Goal: Information Seeking & Learning: Learn about a topic

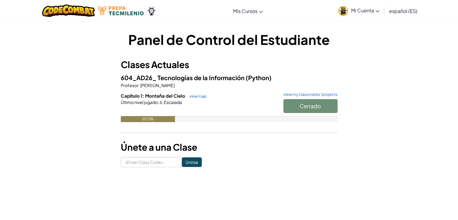
click at [307, 104] on div "Cerrado" at bounding box center [307, 107] width 60 height 17
click at [292, 103] on div "Cerrado" at bounding box center [307, 107] width 60 height 17
click at [302, 96] on link "view my classmates' projects" at bounding box center [308, 94] width 57 height 4
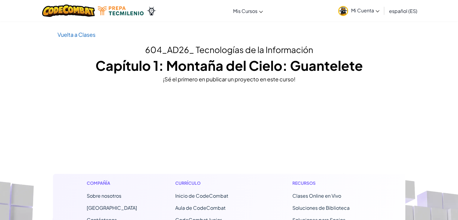
click at [284, 73] on h1 "Capítulo 1: Montaña del Cielo: Guantelete" at bounding box center [229, 65] width 343 height 19
click at [251, 78] on div "¡Sé el primero en publicar un proyecto en este curso!" at bounding box center [229, 79] width 343 height 9
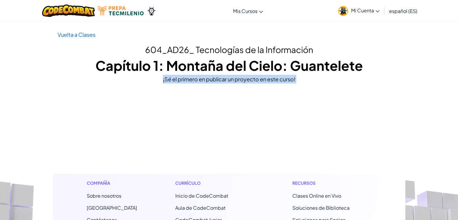
click at [251, 78] on div "¡Sé el primero en publicar un proyecto en este curso!" at bounding box center [229, 79] width 343 height 9
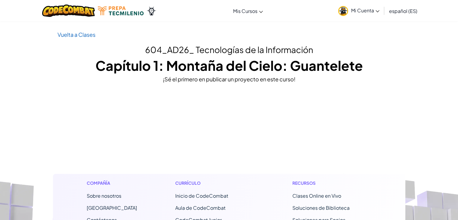
click at [74, 30] on p "Vuelta a Clases" at bounding box center [229, 34] width 343 height 9
click at [79, 33] on link "Vuelta a Clases" at bounding box center [77, 34] width 38 height 7
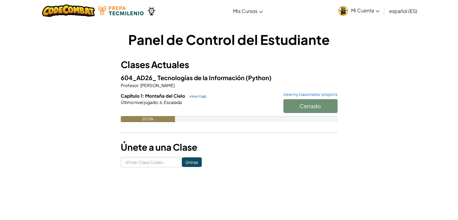
click at [307, 106] on div "Cerrado" at bounding box center [307, 107] width 60 height 17
click at [152, 122] on div "Capítulo 1: Montaña del Cielo view map view my classmates' projects Cerrado Últ…" at bounding box center [229, 111] width 217 height 39
click at [148, 121] on div "25.0%" at bounding box center [148, 119] width 54 height 6
click at [192, 96] on link "view map" at bounding box center [196, 96] width 20 height 5
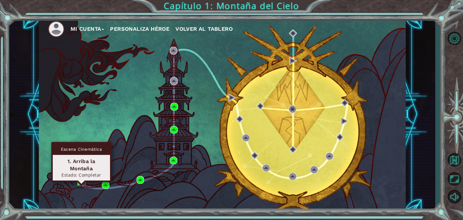
click at [78, 181] on img at bounding box center [81, 182] width 8 height 8
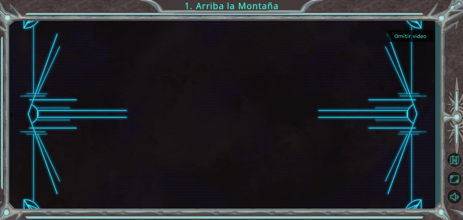
click at [405, 36] on button "Omitir video" at bounding box center [409, 36] width 45 height 12
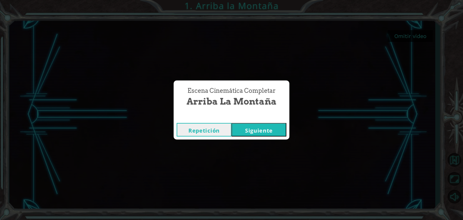
click at [258, 128] on button "Siguiente" at bounding box center [258, 130] width 55 height 14
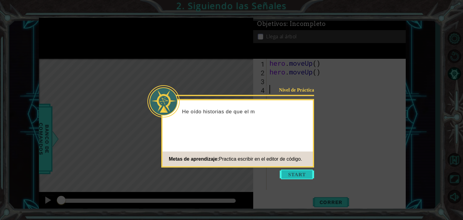
click at [295, 173] on button "Start" at bounding box center [296, 175] width 34 height 10
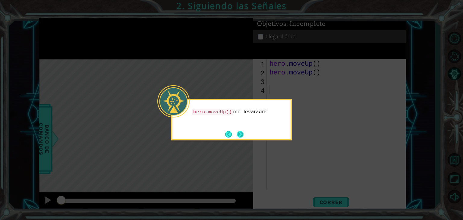
click at [237, 133] on button "Next" at bounding box center [240, 134] width 7 height 7
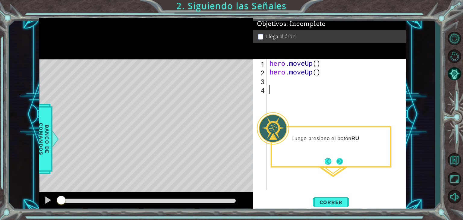
click at [336, 164] on button "Next" at bounding box center [339, 161] width 7 height 7
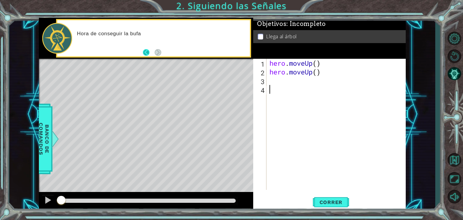
click at [153, 51] on button "Back" at bounding box center [149, 52] width 12 height 7
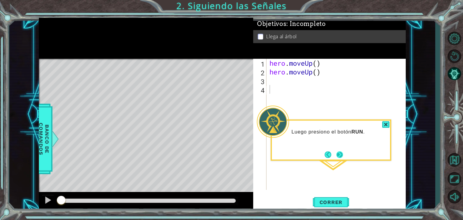
click at [340, 152] on button "Next" at bounding box center [339, 154] width 7 height 7
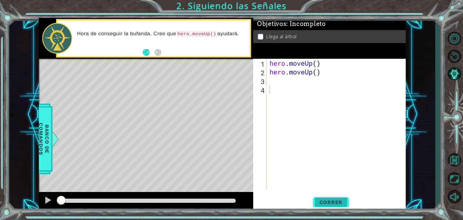
click at [329, 198] on button "Correr" at bounding box center [331, 202] width 36 height 15
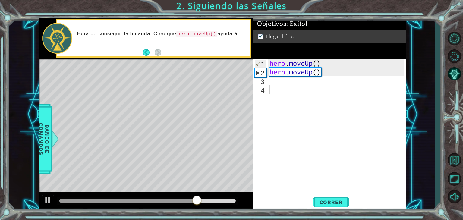
click at [140, 54] on div "Hora de conseguir la bufanda. Creo que hero.moveUp() ayudará." at bounding box center [153, 38] width 192 height 36
click at [146, 53] on button "Back" at bounding box center [149, 52] width 12 height 7
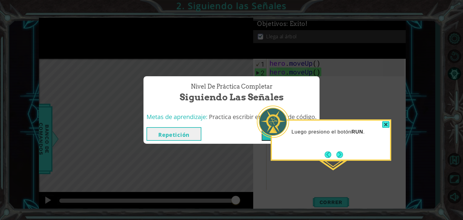
click at [385, 128] on div "Luego presiono el botón RUN ." at bounding box center [331, 135] width 118 height 24
click at [385, 126] on div at bounding box center [385, 124] width 7 height 7
click at [385, 122] on div at bounding box center [385, 124] width 7 height 7
click at [338, 153] on button "Next" at bounding box center [339, 154] width 7 height 7
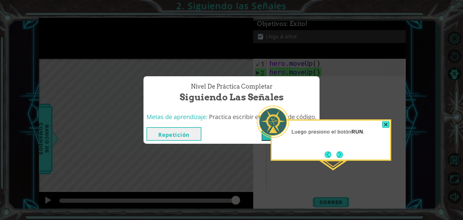
drag, startPoint x: 338, startPoint y: 153, endPoint x: 327, endPoint y: 198, distance: 46.5
click at [327, 198] on div "Nivel de Práctica Completar Siguiendo las Señales Metas de aprendizaje: Practic…" at bounding box center [231, 110] width 463 height 220
click at [337, 154] on button "Next" at bounding box center [339, 154] width 7 height 7
click at [188, 132] on button "Repetición" at bounding box center [173, 134] width 55 height 14
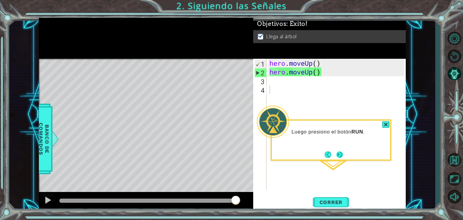
click at [341, 153] on button "Next" at bounding box center [339, 154] width 7 height 7
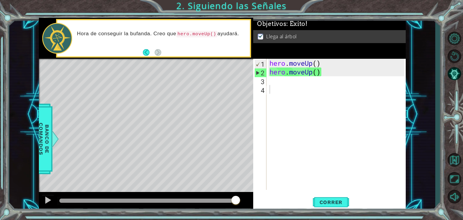
click at [422, 94] on div "1 ההההההההההההההההההההההההההההההההההההההההההההההההההההההההההההההההההההההההההההה…" at bounding box center [222, 113] width 426 height 193
click at [425, 95] on div "1 ההההההההההההההההההההההההההההההההההההההההההההההההההההההההההההההההההההההההההההה…" at bounding box center [222, 113] width 426 height 193
click at [456, 163] on button "Volver al Mapa" at bounding box center [453, 159] width 17 height 17
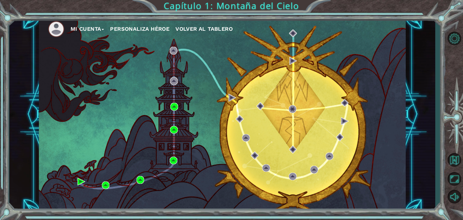
click at [109, 186] on div "Mi Cuenta Personaliza Héroe Volver al Tablero" at bounding box center [222, 114] width 367 height 193
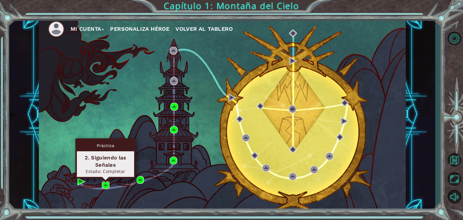
click at [104, 183] on img at bounding box center [106, 185] width 8 height 8
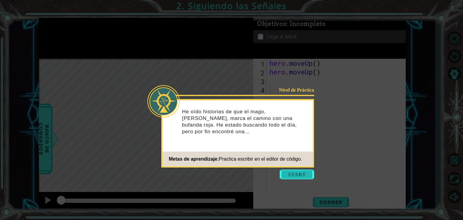
click at [285, 175] on button "Start" at bounding box center [296, 175] width 34 height 10
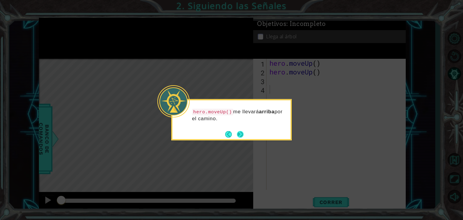
click at [242, 133] on button "Next" at bounding box center [240, 134] width 7 height 7
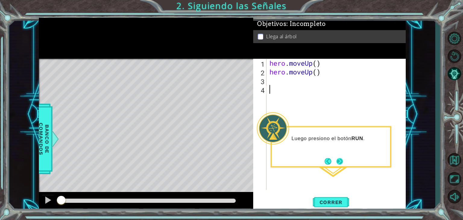
click at [340, 162] on button "Next" at bounding box center [339, 161] width 7 height 7
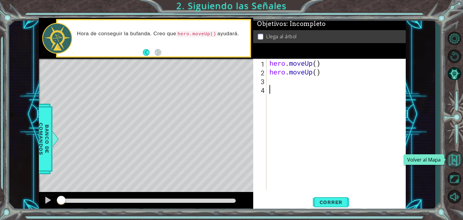
click at [455, 158] on button "Volver al Mapa" at bounding box center [453, 159] width 17 height 17
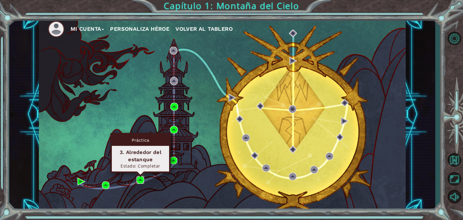
click at [142, 179] on img at bounding box center [140, 180] width 8 height 8
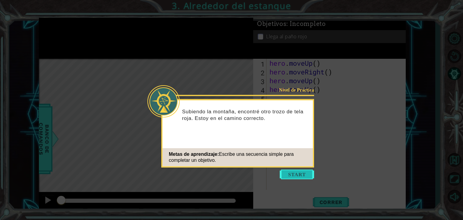
click at [298, 174] on button "Start" at bounding box center [296, 175] width 34 height 10
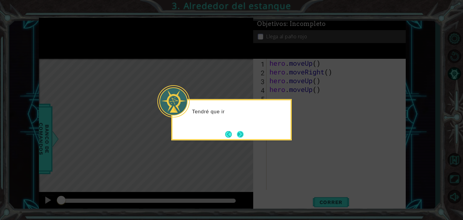
click at [242, 136] on button "Next" at bounding box center [240, 134] width 7 height 7
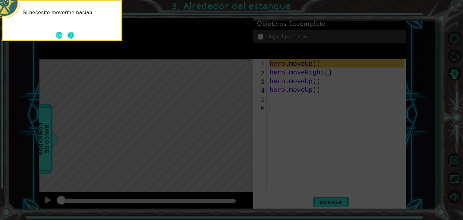
click at [72, 33] on button "Next" at bounding box center [70, 35] width 7 height 7
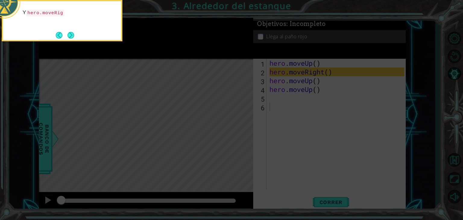
click at [72, 33] on button "Next" at bounding box center [70, 35] width 7 height 7
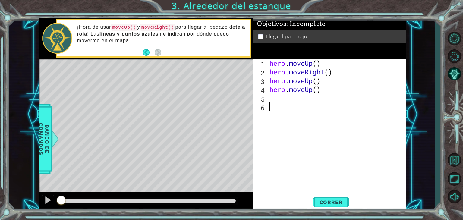
click at [424, 98] on div "1 ההההההההההההההההההההההההההההההההההההההההההההההההההההההההההההההההההההההההההההה…" at bounding box center [222, 113] width 426 height 193
click at [454, 160] on button "Volver al Mapa" at bounding box center [453, 159] width 17 height 17
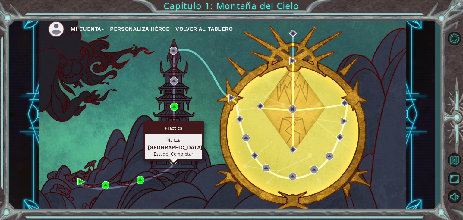
click at [175, 160] on img at bounding box center [174, 161] width 8 height 8
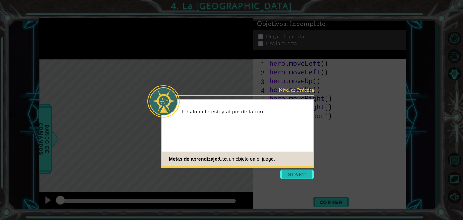
click at [293, 172] on button "Start" at bounding box center [296, 175] width 34 height 10
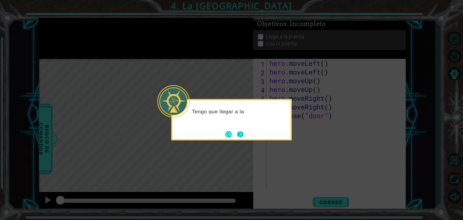
click at [240, 135] on button "Next" at bounding box center [240, 134] width 7 height 7
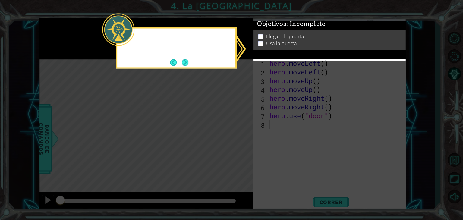
click at [240, 135] on icon at bounding box center [231, 110] width 463 height 220
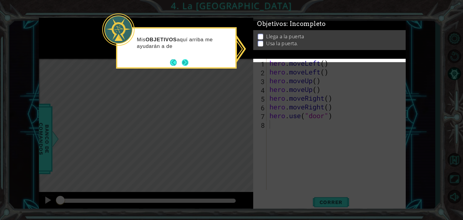
click at [188, 61] on button "Next" at bounding box center [185, 62] width 7 height 7
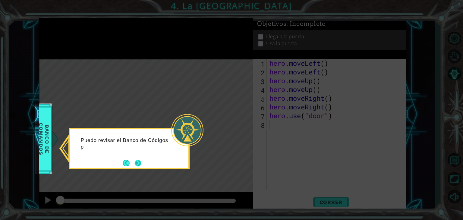
click at [136, 161] on button "Next" at bounding box center [138, 163] width 7 height 7
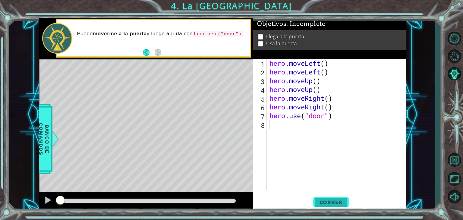
click at [319, 199] on span "Correr" at bounding box center [330, 202] width 35 height 6
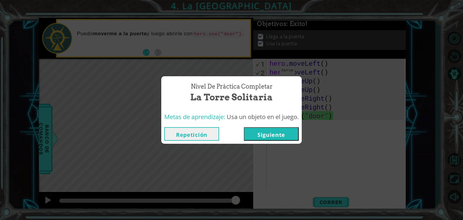
click at [278, 134] on button "Siguiente" at bounding box center [271, 134] width 55 height 14
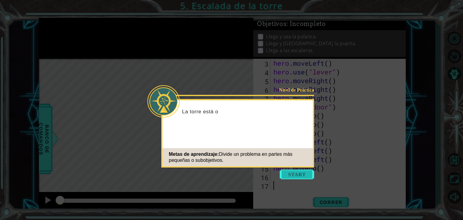
scroll to position [17, 0]
click at [306, 172] on button "Start" at bounding box center [296, 175] width 34 height 10
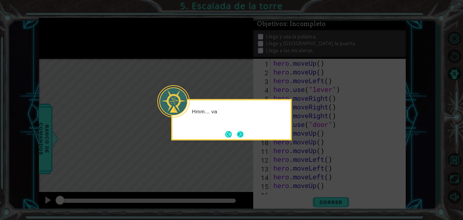
click at [239, 134] on button "Next" at bounding box center [240, 134] width 7 height 7
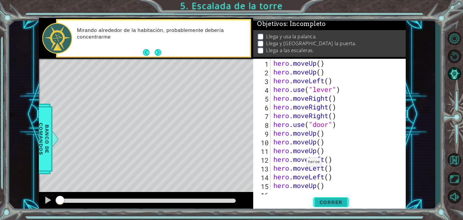
click at [317, 199] on span "Correr" at bounding box center [330, 202] width 35 height 6
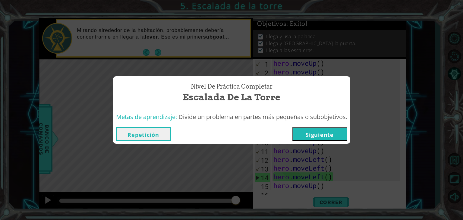
click at [315, 132] on button "Siguiente" at bounding box center [319, 134] width 55 height 14
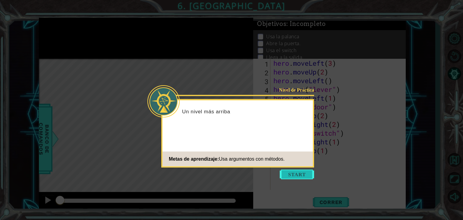
click at [293, 173] on button "Start" at bounding box center [296, 175] width 34 height 10
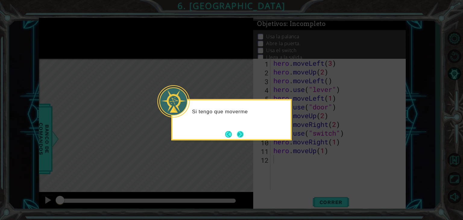
click at [241, 136] on button "Next" at bounding box center [240, 134] width 9 height 9
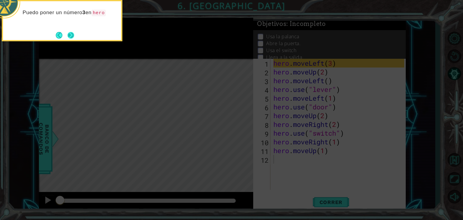
click at [71, 36] on button "Next" at bounding box center [70, 35] width 7 height 7
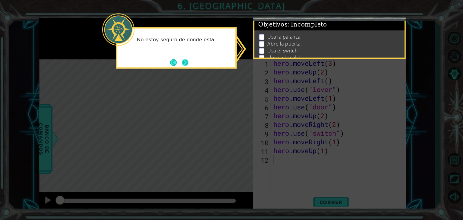
click at [184, 61] on button "Next" at bounding box center [185, 62] width 7 height 7
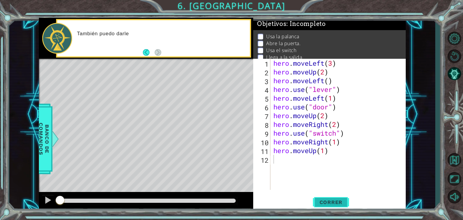
click at [326, 208] on button "Correr" at bounding box center [331, 202] width 36 height 15
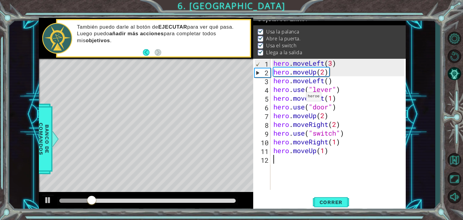
scroll to position [6, 0]
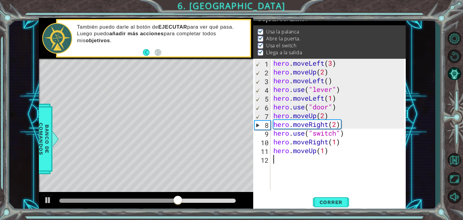
click at [336, 158] on div "hero . moveLeft ( 3 ) hero . moveUp ( 2 ) hero . moveLeft ( ) hero . use ( "lev…" at bounding box center [339, 133] width 135 height 148
